Goal: Find specific page/section

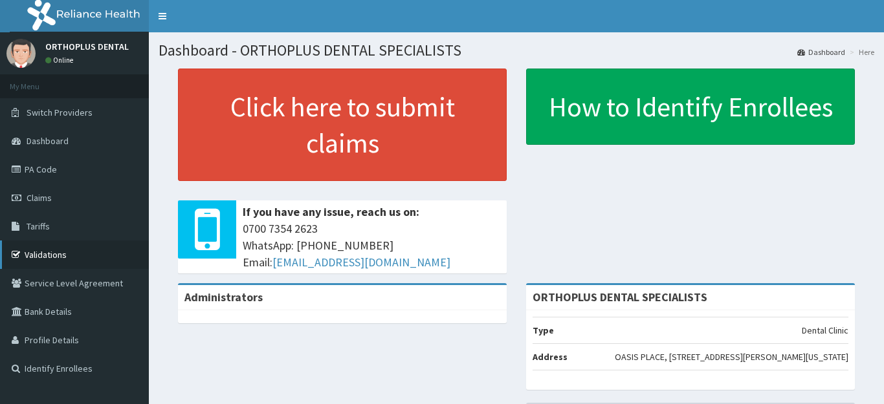
click at [78, 256] on link "Validations" at bounding box center [74, 255] width 149 height 28
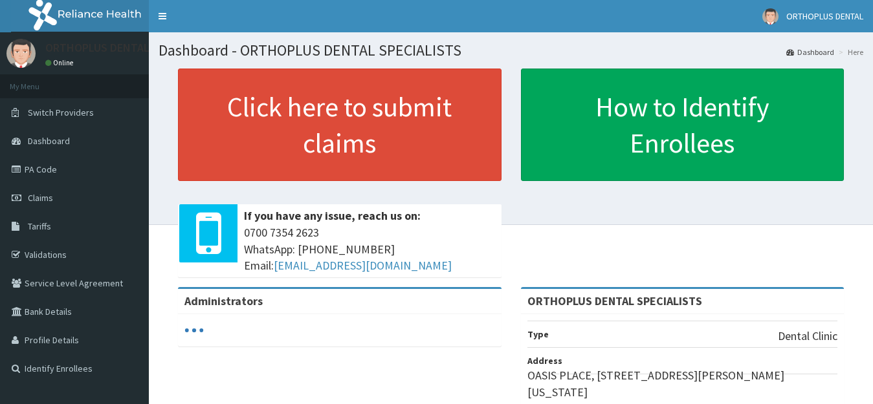
click at [75, 177] on link "PA Code" at bounding box center [74, 169] width 149 height 28
